Goal: Transaction & Acquisition: Obtain resource

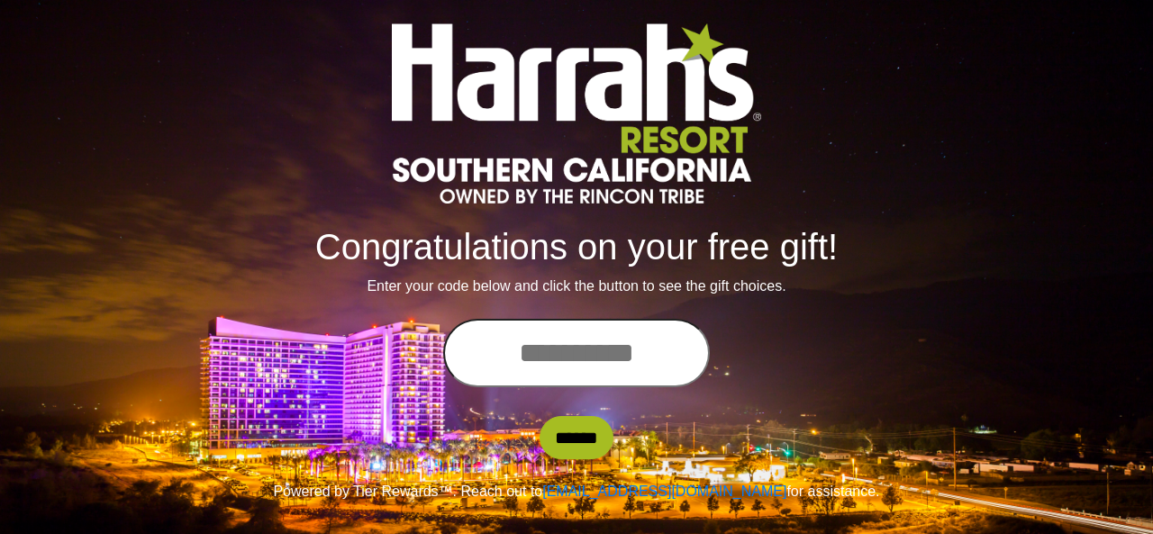
click at [616, 354] on input "text" at bounding box center [576, 353] width 267 height 68
type input "**********"
click at [574, 439] on input "******" at bounding box center [576, 437] width 74 height 43
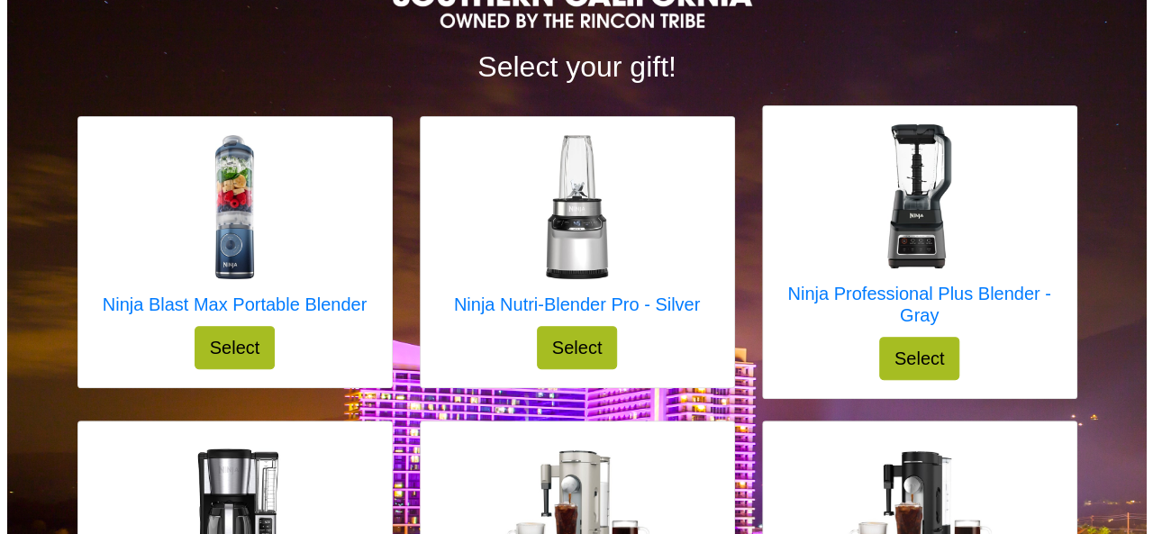
scroll to position [213, 0]
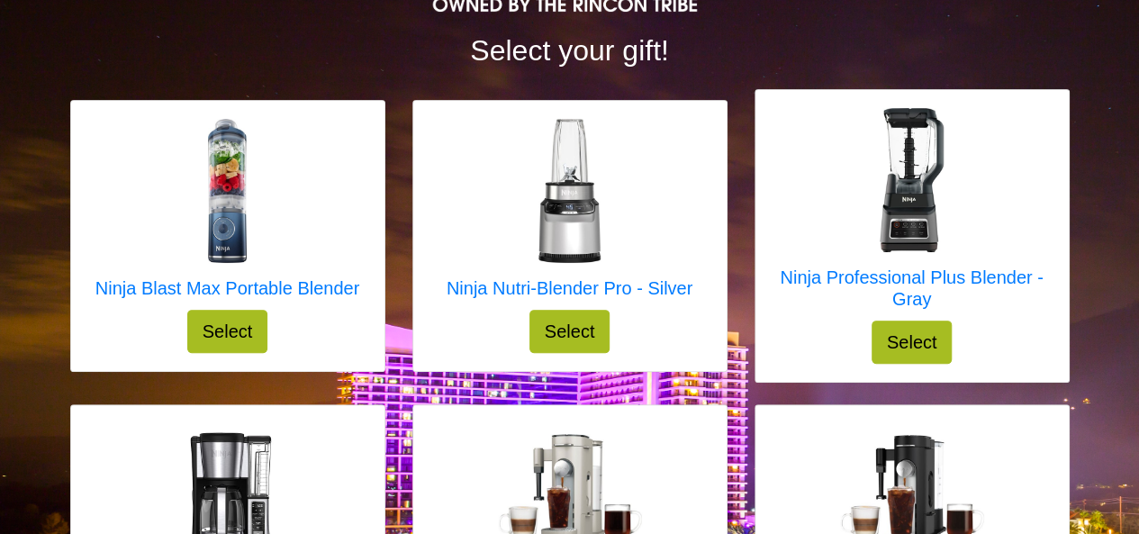
click at [918, 149] on img at bounding box center [912, 180] width 144 height 144
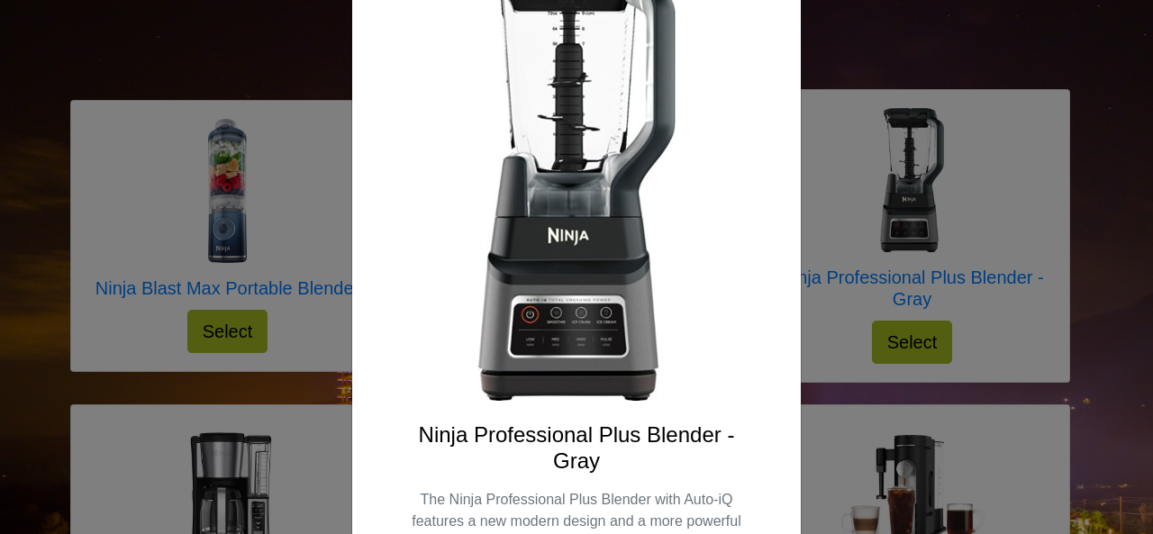
scroll to position [270, 0]
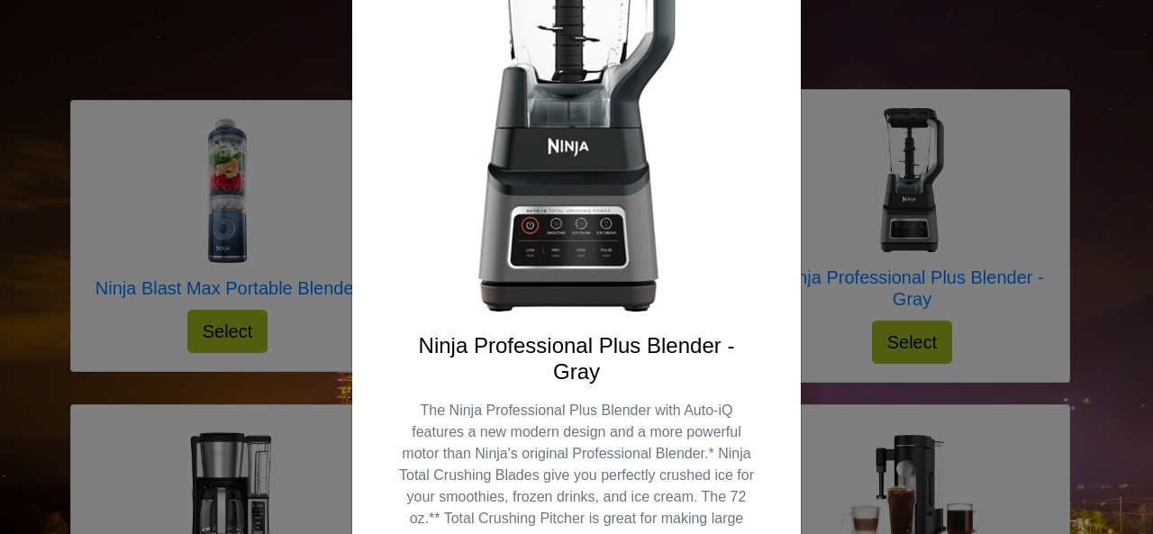
click at [409, 344] on h4 "Ninja Professional Plus Blender - Gray" at bounding box center [576, 359] width 362 height 52
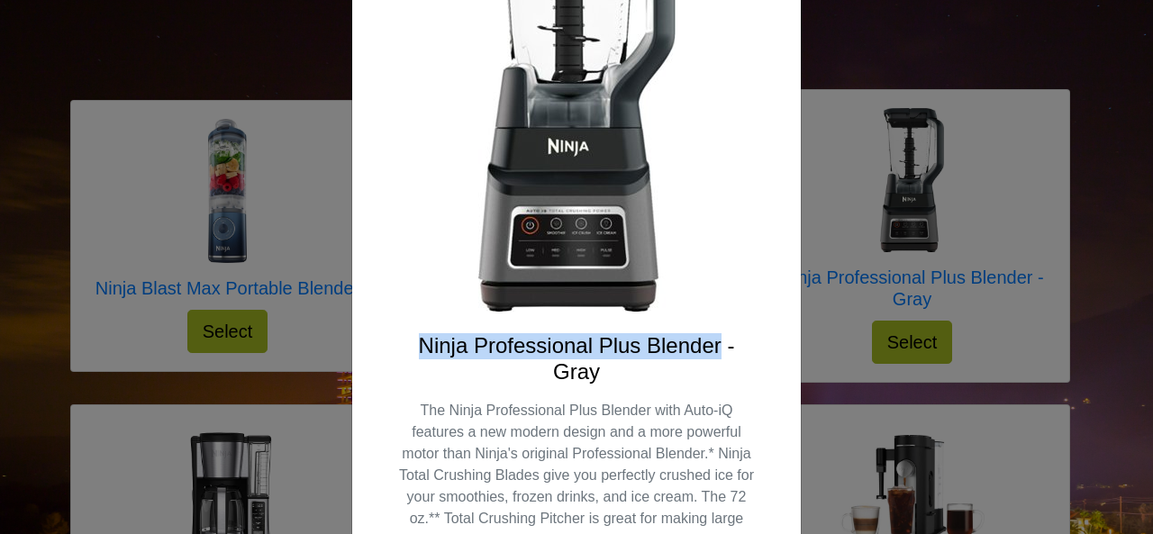
drag, startPoint x: 415, startPoint y: 348, endPoint x: 713, endPoint y: 339, distance: 298.2
click at [713, 339] on h4 "Ninja Professional Plus Blender - Gray" at bounding box center [576, 359] width 362 height 52
copy h4 "Ninja Professional Plus Blender"
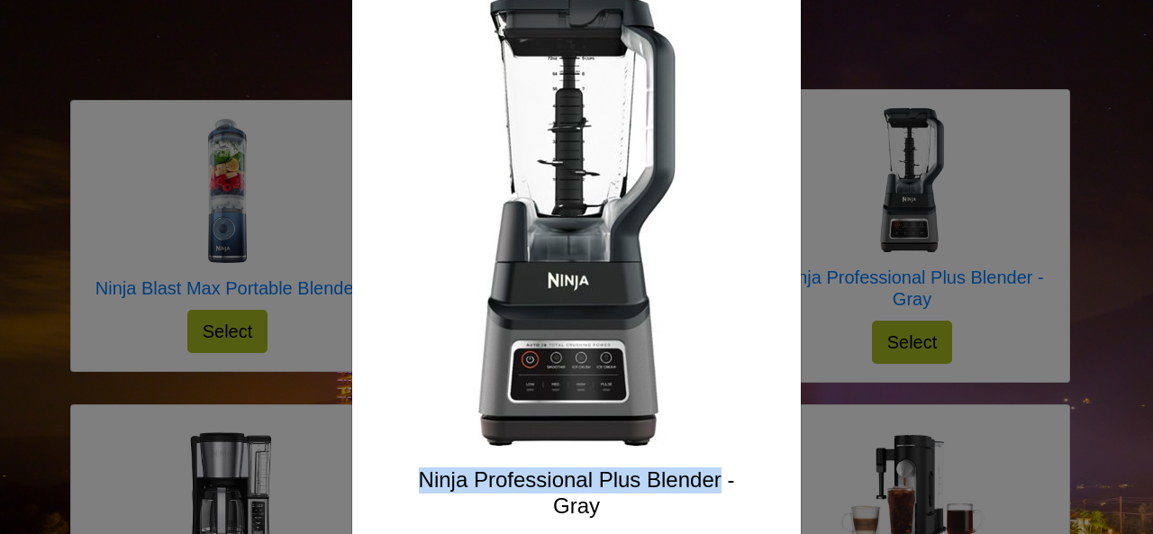
scroll to position [0, 0]
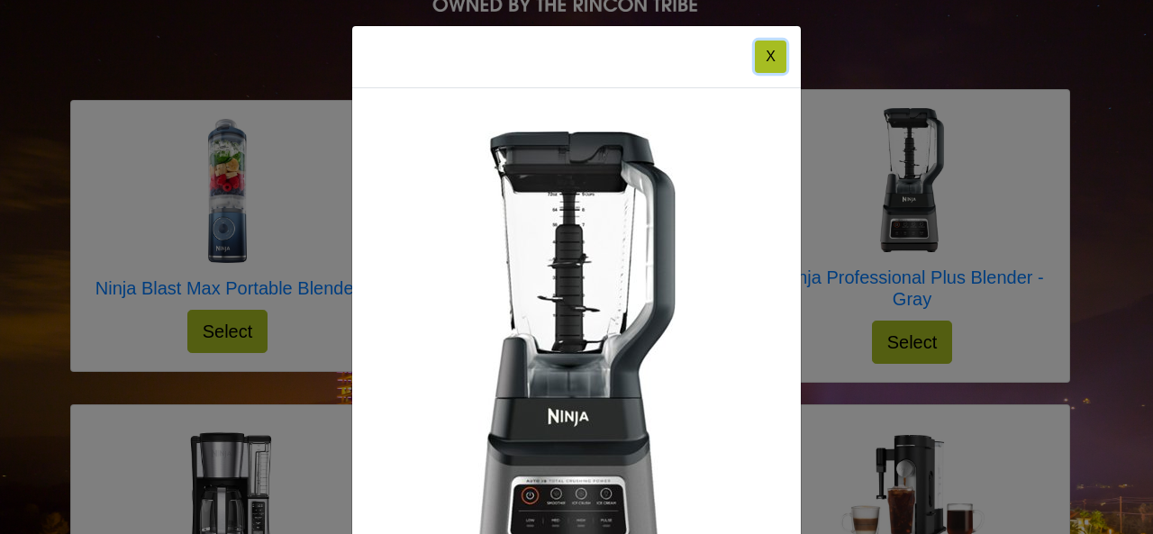
click at [766, 56] on button "X" at bounding box center [771, 57] width 32 height 32
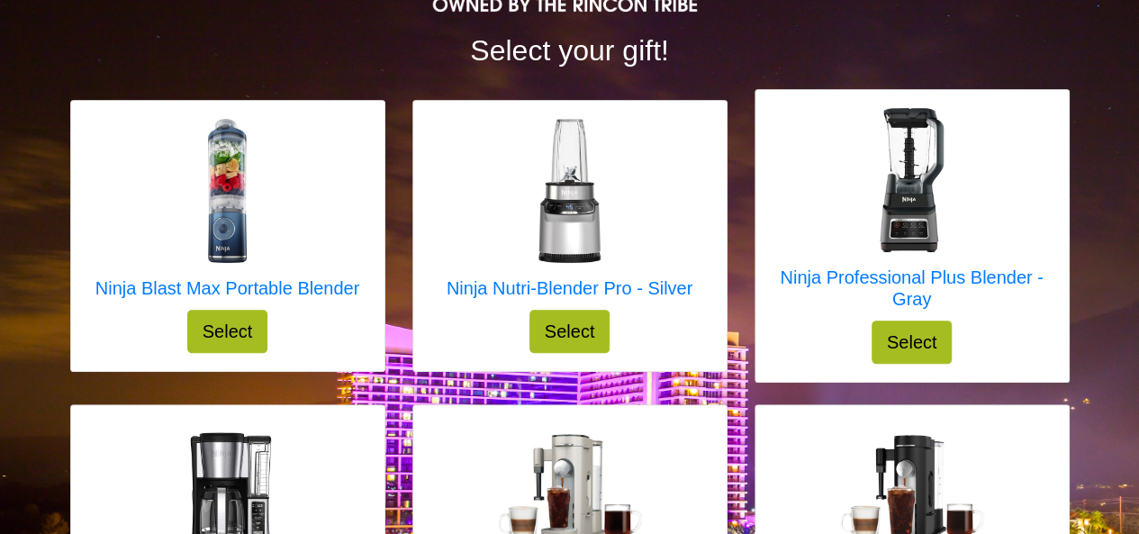
click at [567, 215] on img at bounding box center [569, 191] width 144 height 144
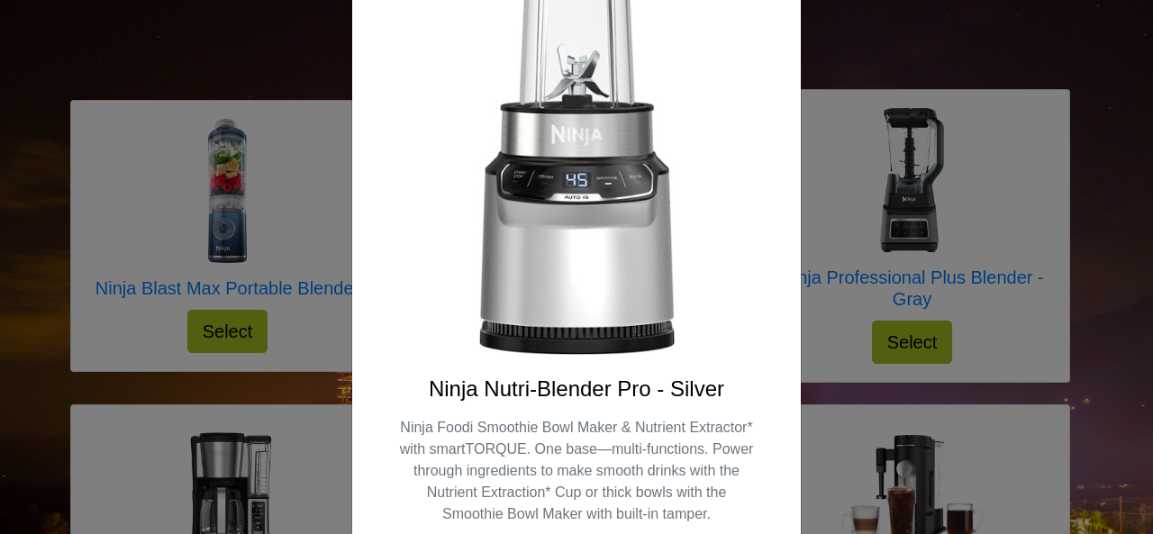
scroll to position [349, 0]
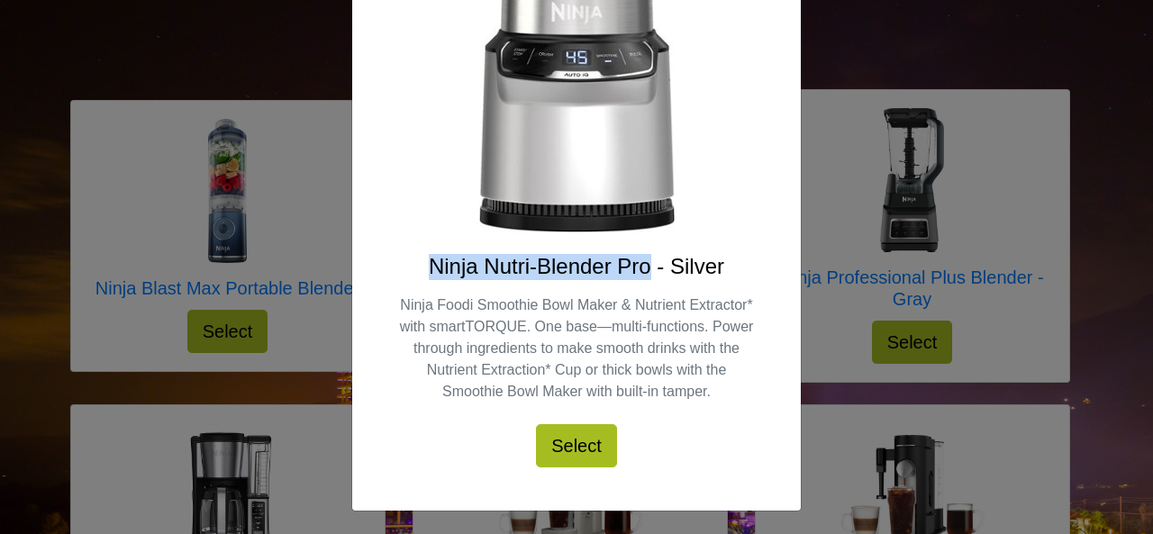
drag, startPoint x: 422, startPoint y: 262, endPoint x: 641, endPoint y: 266, distance: 218.9
click at [641, 266] on h4 "Ninja Nutri-Blender Pro - Silver" at bounding box center [576, 267] width 362 height 26
copy h4 "Ninja Nutri-Blender Pro"
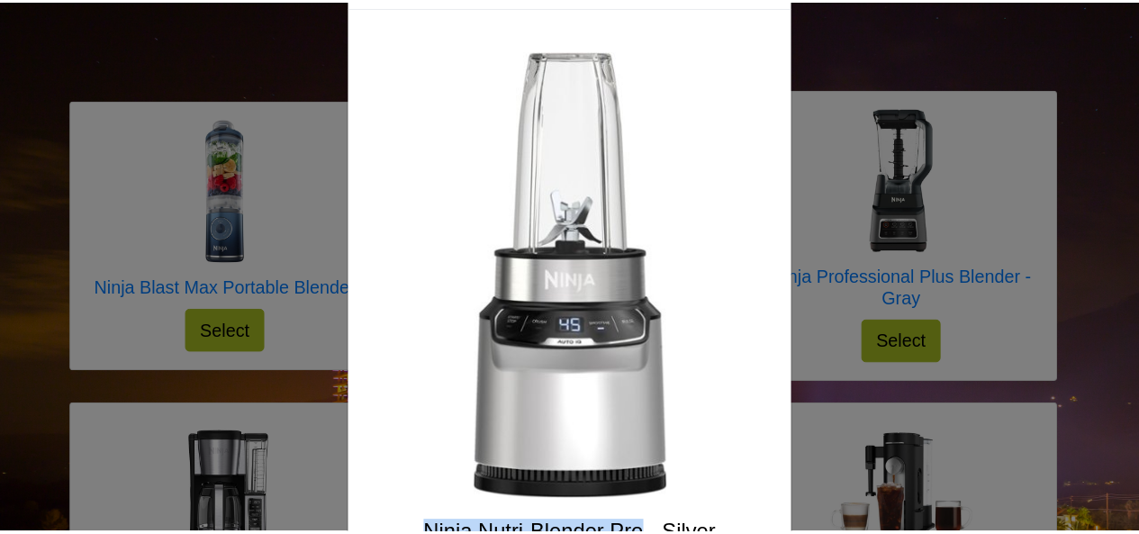
scroll to position [0, 0]
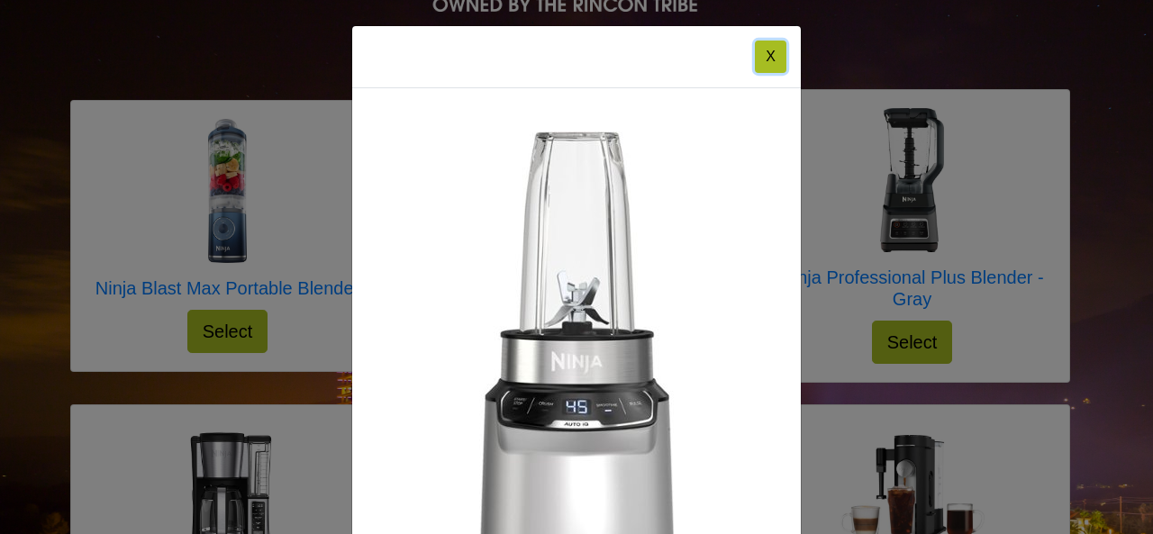
click at [758, 56] on button "X" at bounding box center [771, 57] width 32 height 32
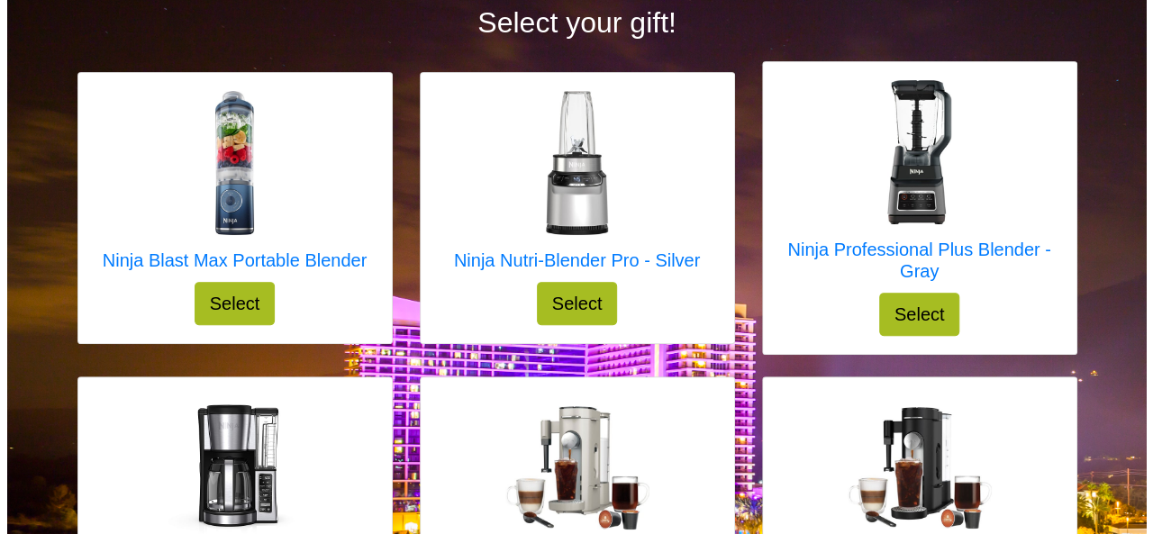
scroll to position [213, 0]
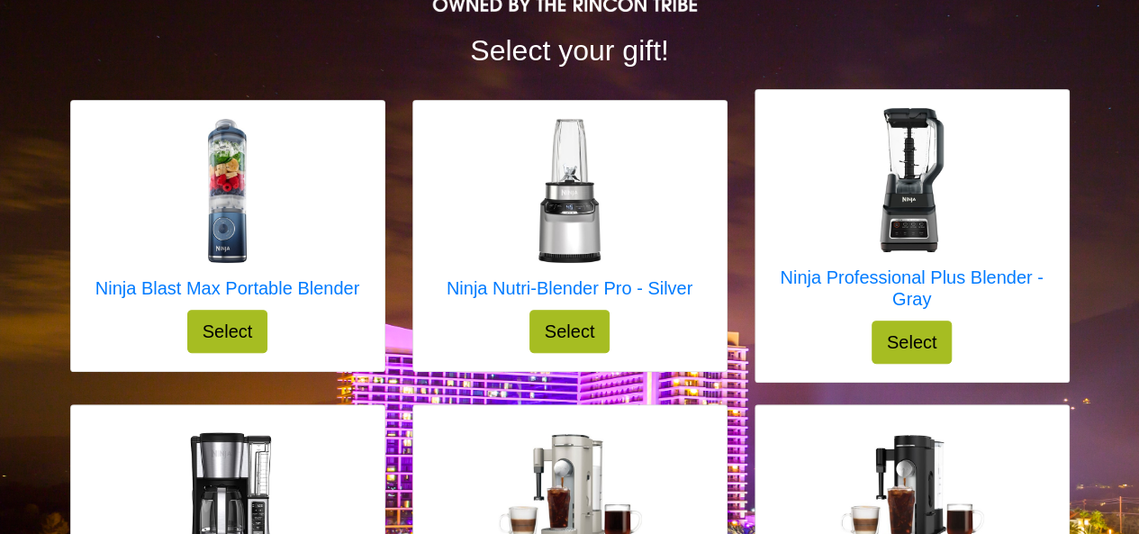
click at [227, 164] on img at bounding box center [227, 191] width 144 height 144
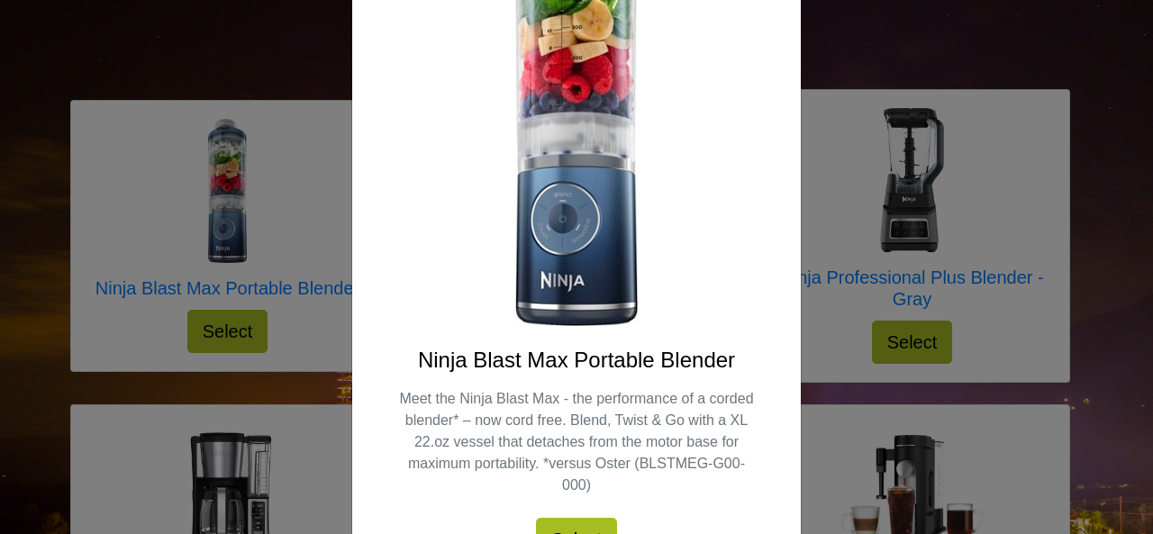
scroll to position [270, 0]
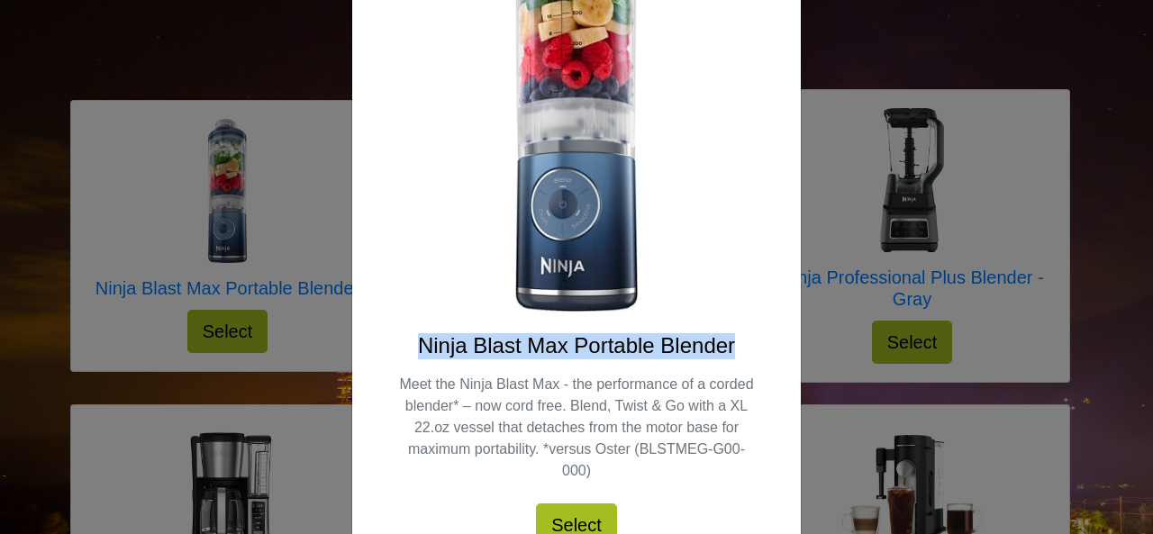
drag, startPoint x: 412, startPoint y: 343, endPoint x: 742, endPoint y: 358, distance: 329.9
click at [742, 358] on h4 "Ninja Blast Max Portable Blender" at bounding box center [576, 346] width 362 height 26
copy h4 "Ninja Blast Max Portable Blender"
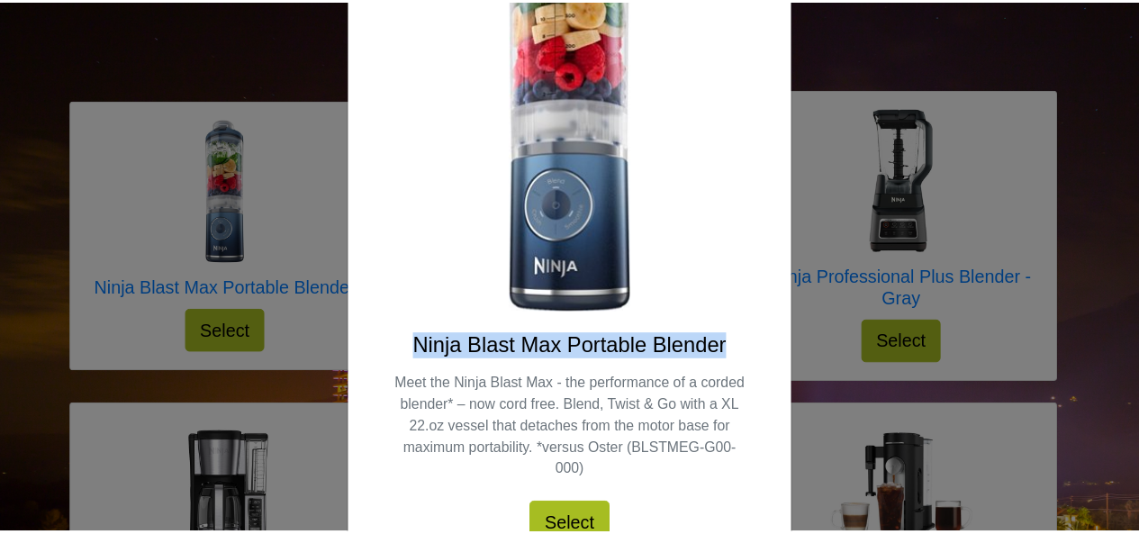
scroll to position [0, 0]
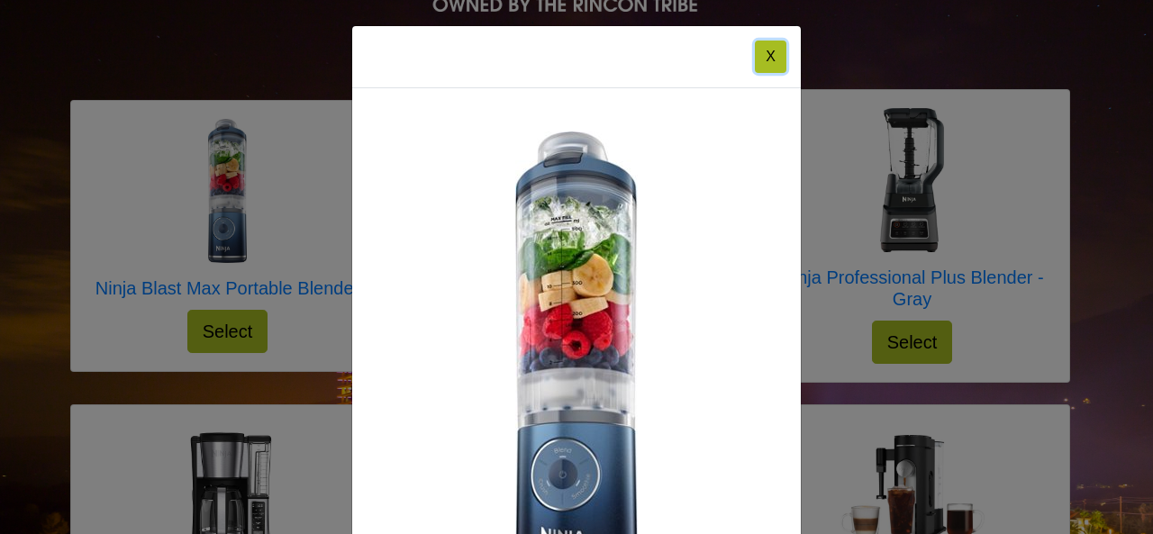
click at [766, 54] on button "X" at bounding box center [771, 57] width 32 height 32
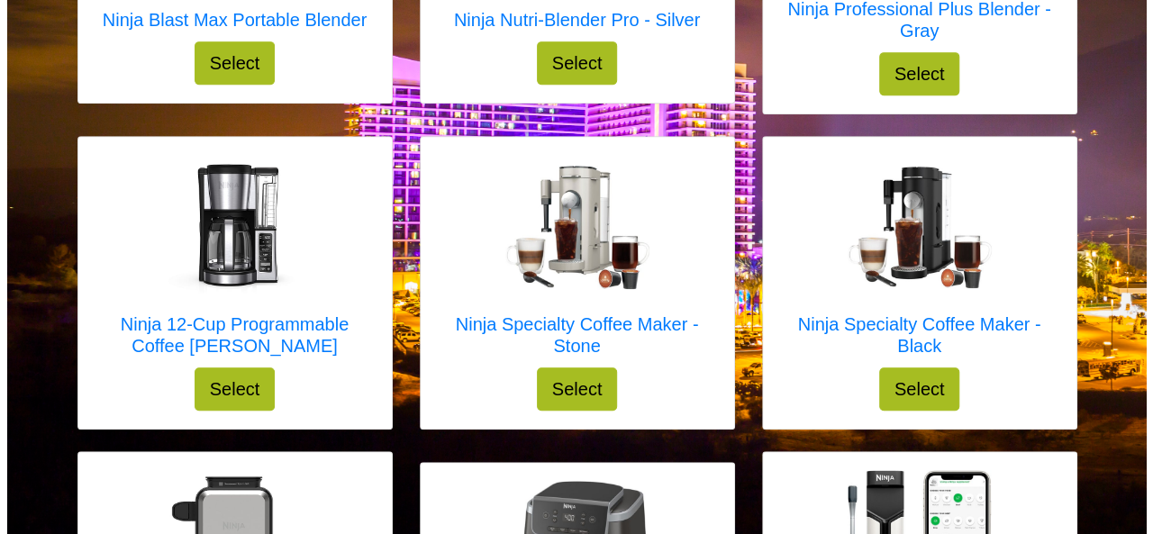
scroll to position [484, 0]
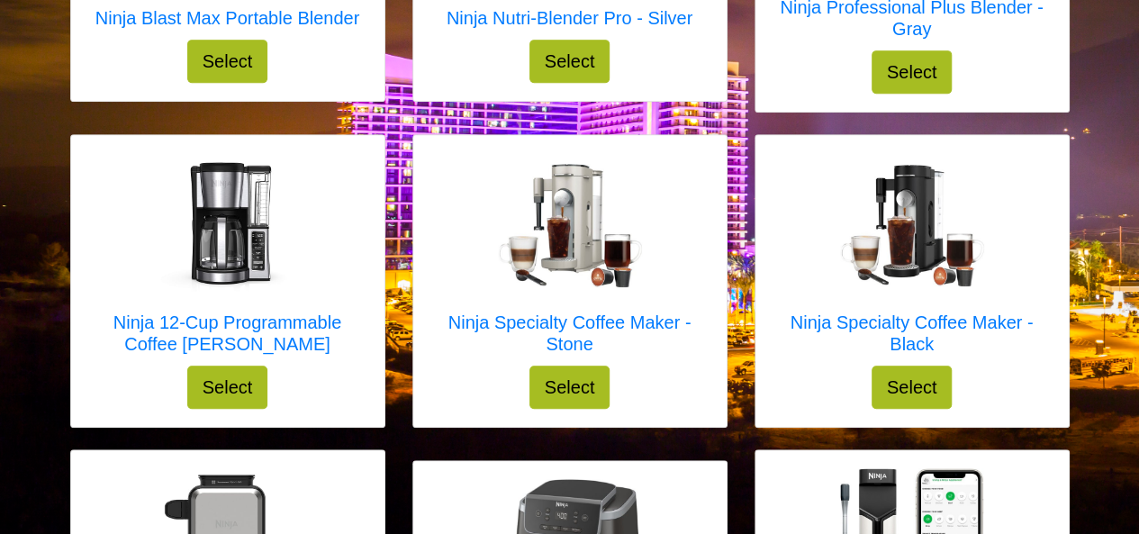
click at [913, 222] on img at bounding box center [912, 226] width 144 height 122
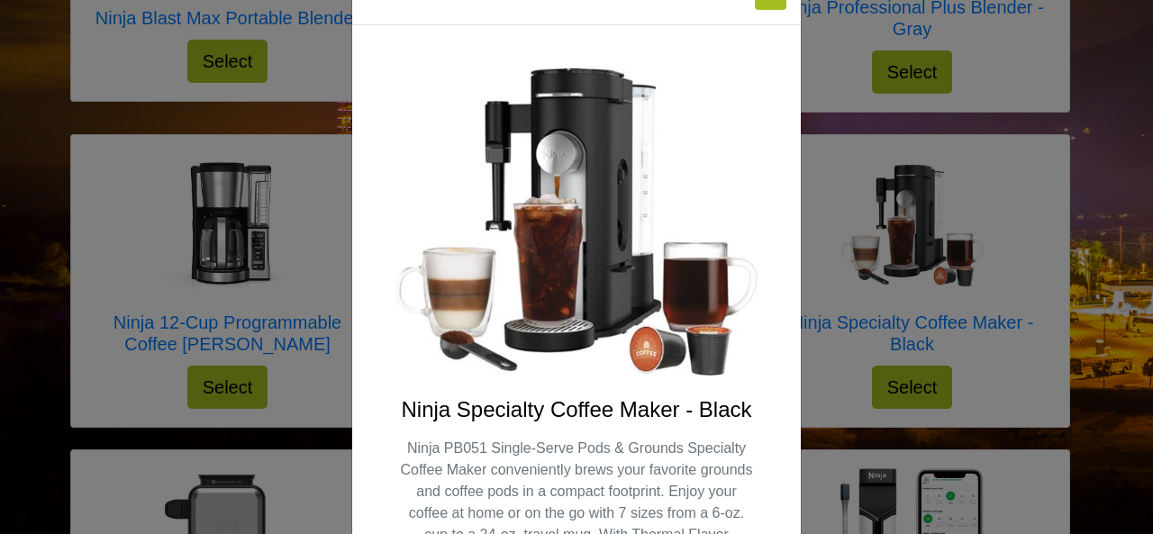
scroll to position [90, 0]
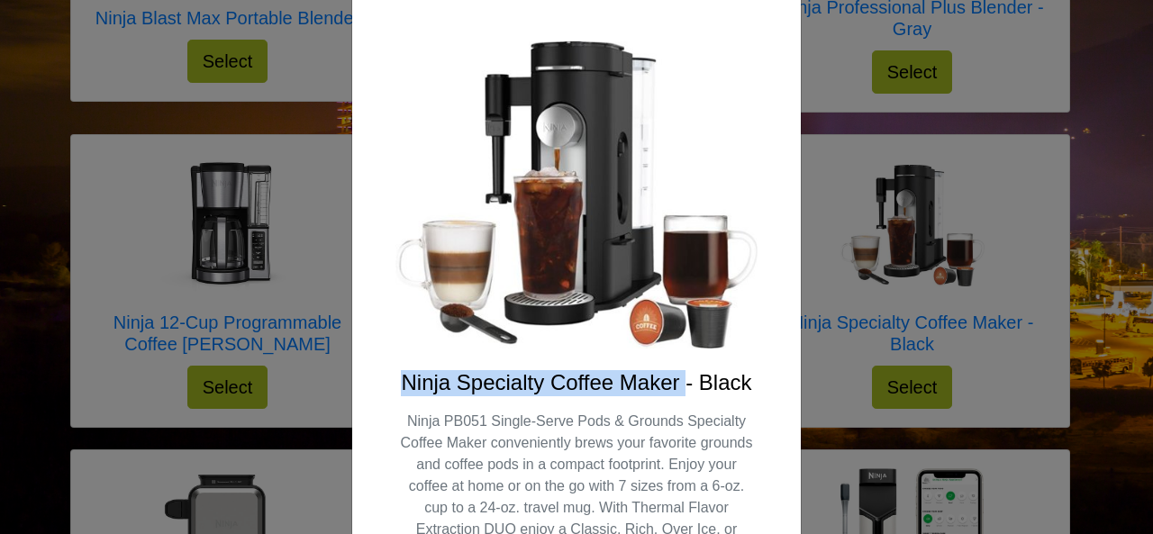
drag, startPoint x: 398, startPoint y: 383, endPoint x: 675, endPoint y: 387, distance: 277.4
click at [675, 387] on h4 "Ninja Specialty Coffee Maker - Black" at bounding box center [576, 383] width 362 height 26
copy h4 "Ninja Specialty Coffee Maker"
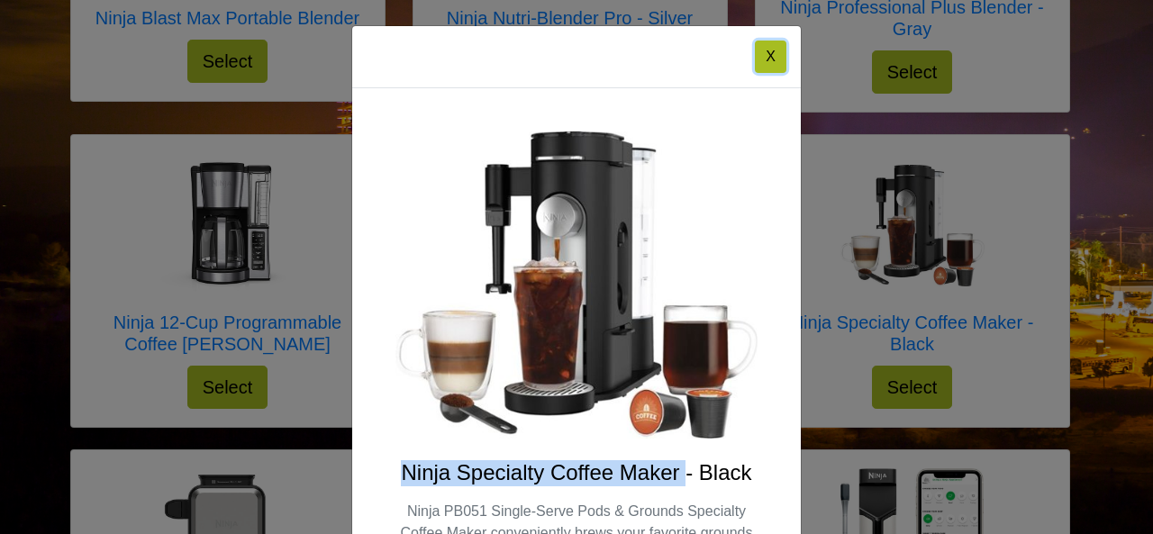
click at [769, 53] on button "X" at bounding box center [771, 57] width 32 height 32
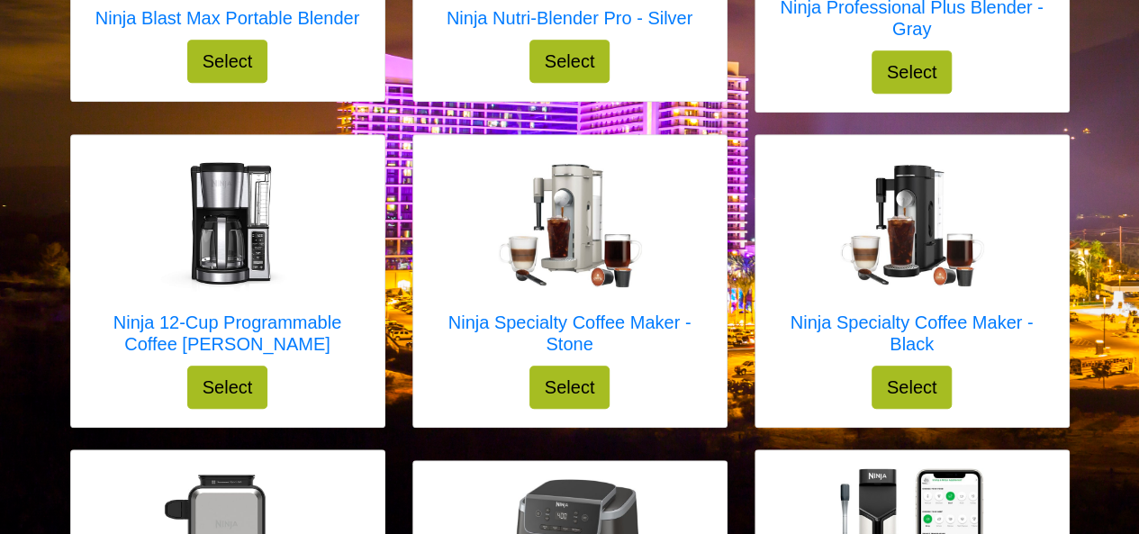
click at [913, 224] on img at bounding box center [912, 226] width 144 height 122
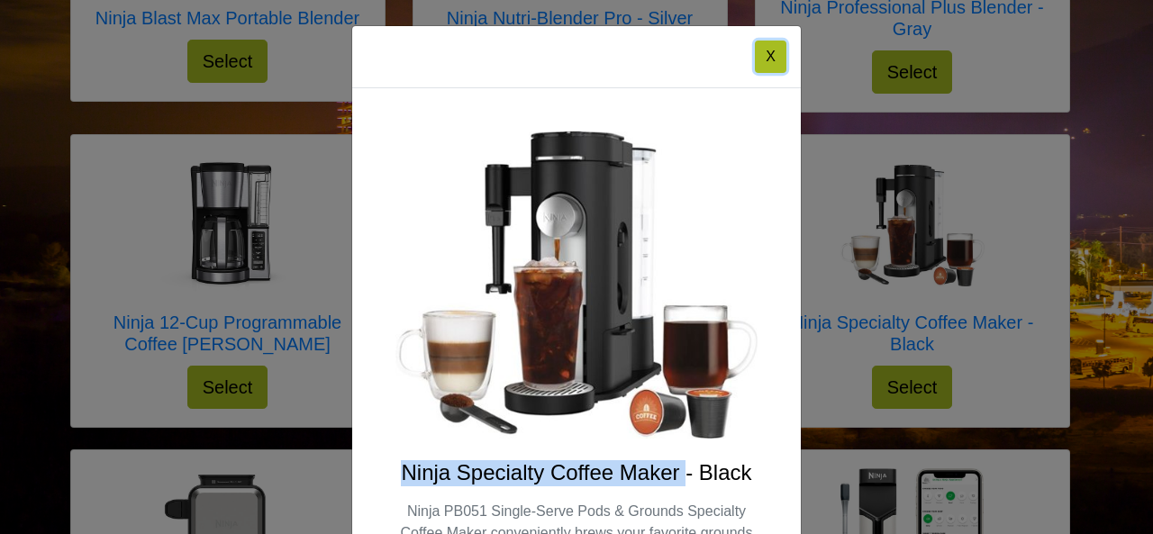
click at [766, 59] on button "X" at bounding box center [771, 57] width 32 height 32
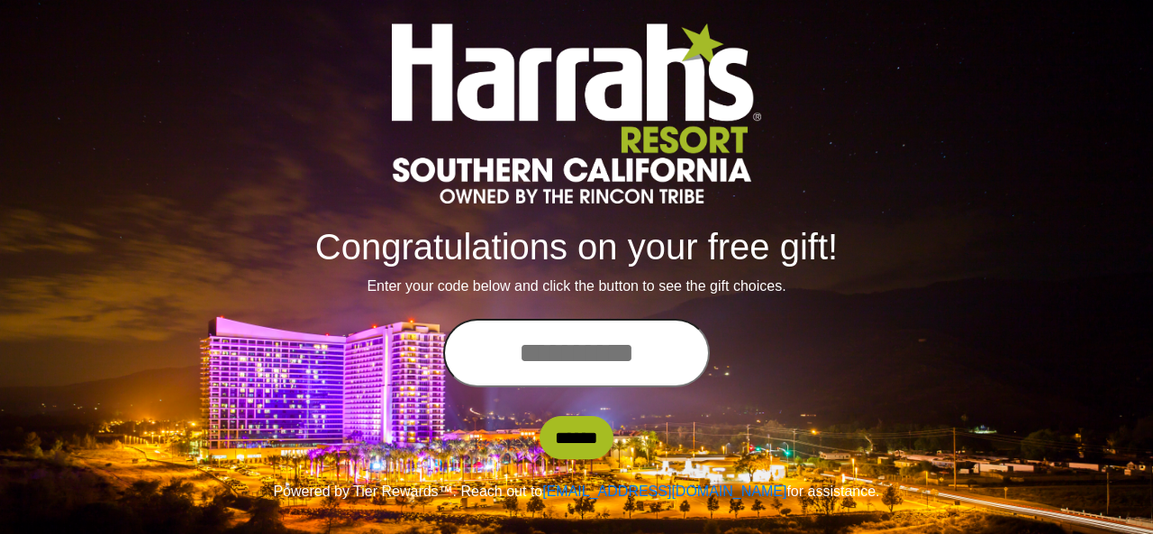
click at [575, 350] on input "text" at bounding box center [576, 353] width 267 height 68
type input "**********"
click at [563, 439] on input "******" at bounding box center [576, 437] width 74 height 43
